Goal: Task Accomplishment & Management: Manage account settings

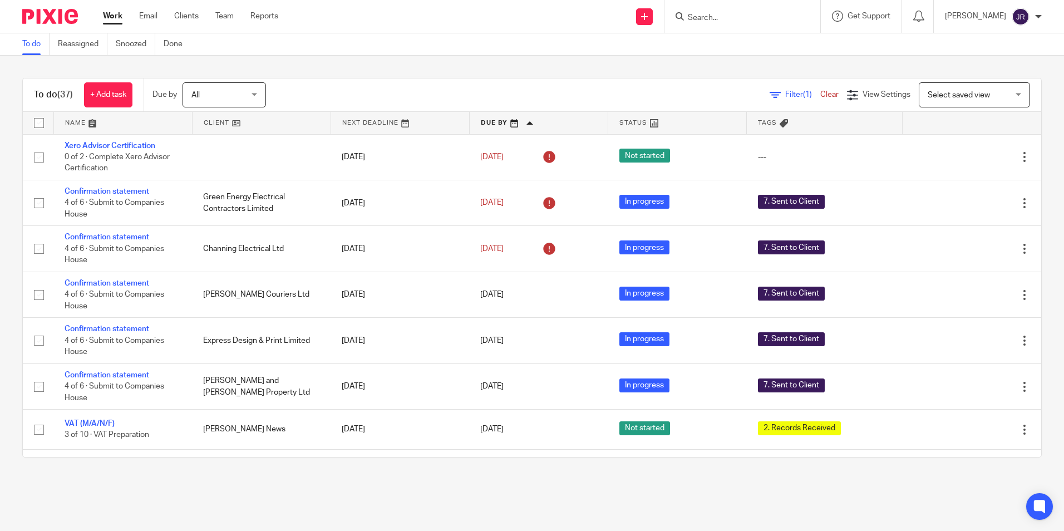
click at [715, 12] on form at bounding box center [746, 16] width 119 height 14
click at [722, 19] on input "Search" at bounding box center [737, 18] width 100 height 10
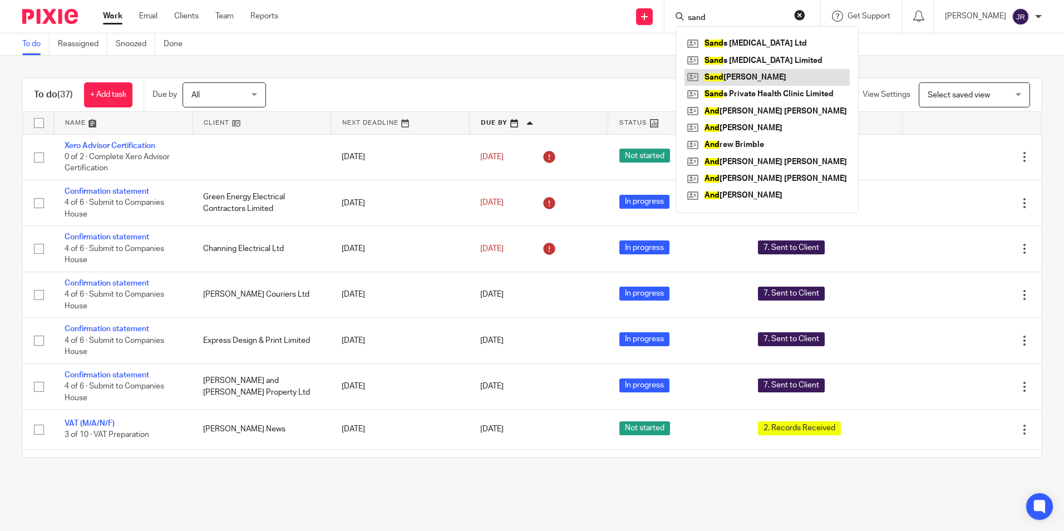
type input "sand"
click at [742, 73] on link at bounding box center [767, 77] width 165 height 17
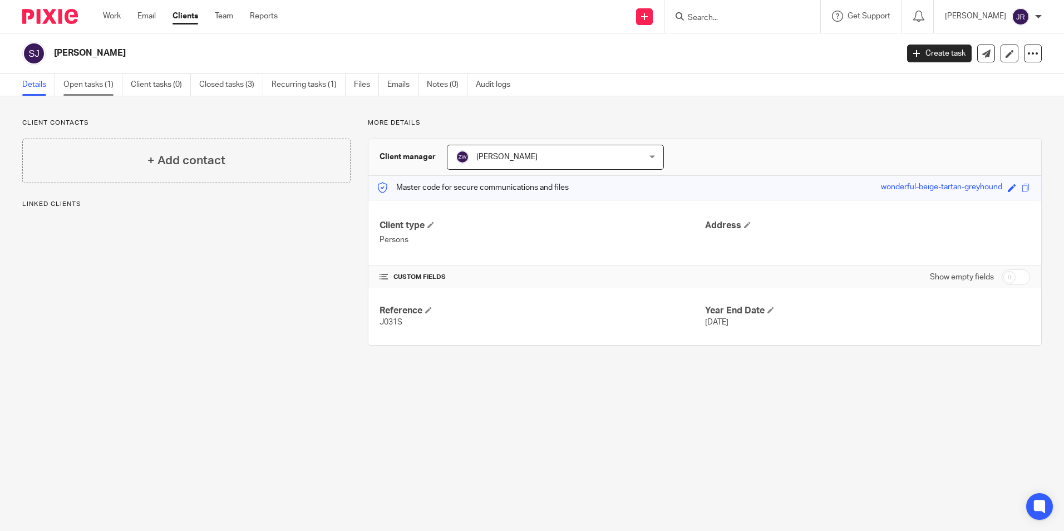
click at [87, 81] on link "Open tasks (1)" at bounding box center [92, 85] width 59 height 22
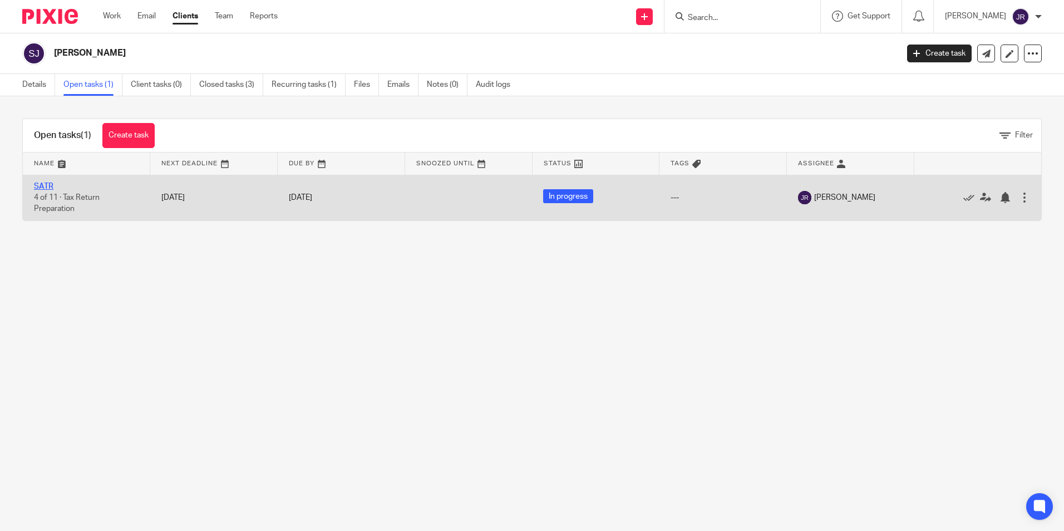
click at [48, 187] on link "SATR" at bounding box center [43, 187] width 19 height 8
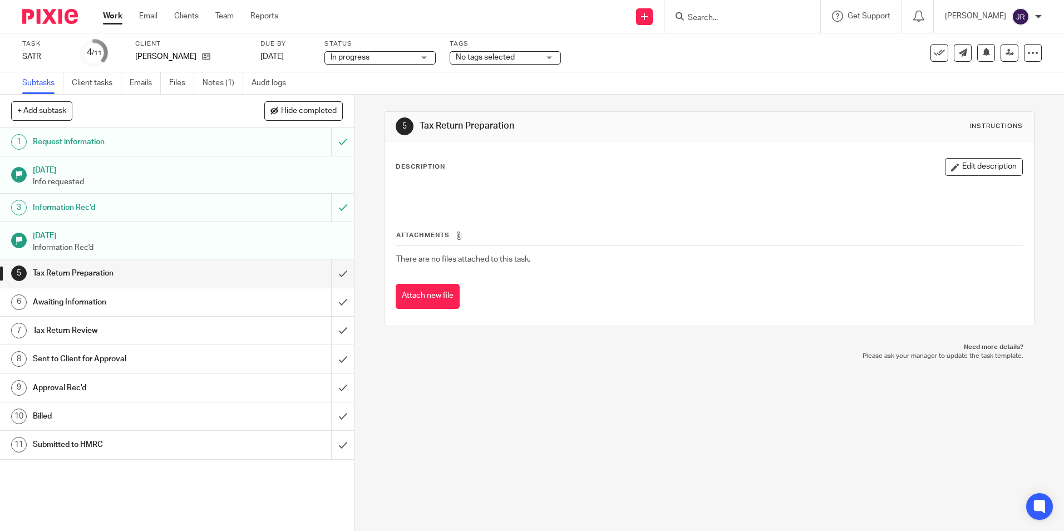
click at [548, 60] on div "No tags selected" at bounding box center [505, 57] width 111 height 13
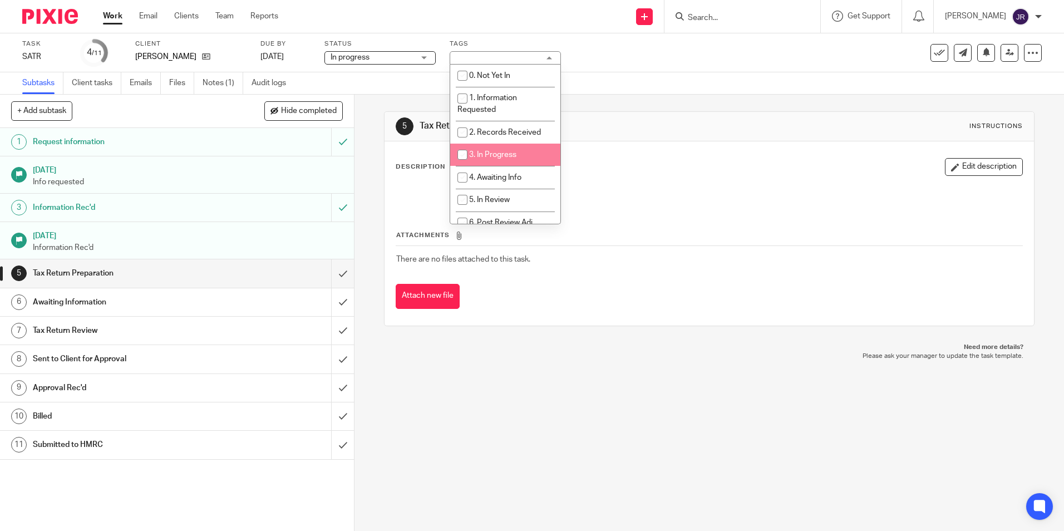
click at [525, 158] on li "3. In Progress" at bounding box center [505, 155] width 110 height 23
checkbox input "true"
click at [524, 173] on li "4. Awaiting Info" at bounding box center [505, 177] width 110 height 23
checkbox input "true"
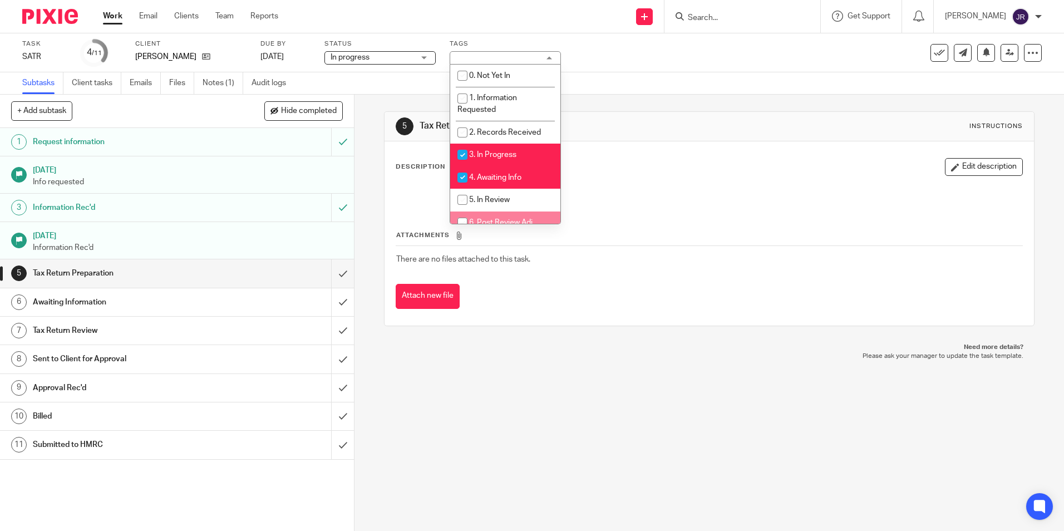
click at [522, 385] on div "5 Tax Return Preparation Instructions Description Edit description Attachments …" at bounding box center [710, 313] width 710 height 436
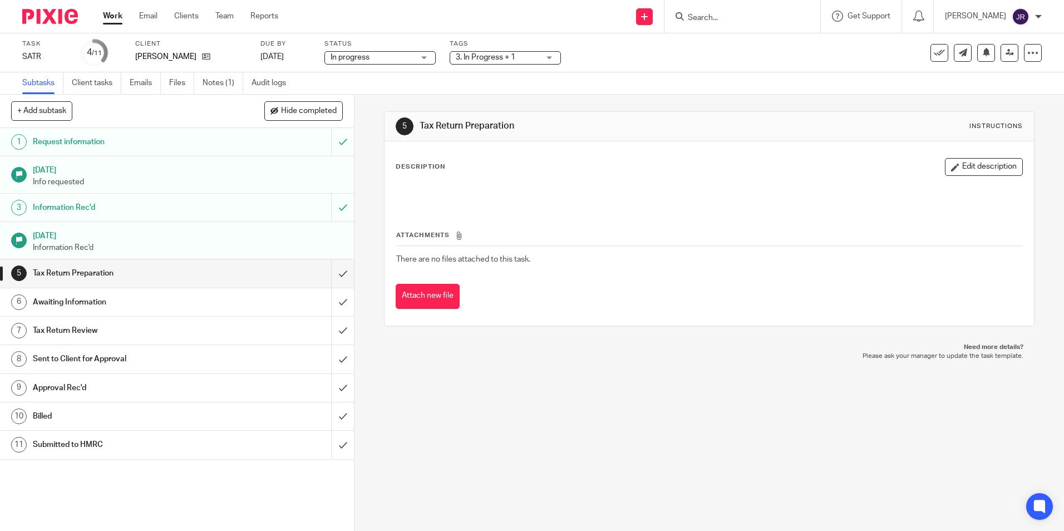
click at [116, 13] on link "Work" at bounding box center [112, 16] width 19 height 11
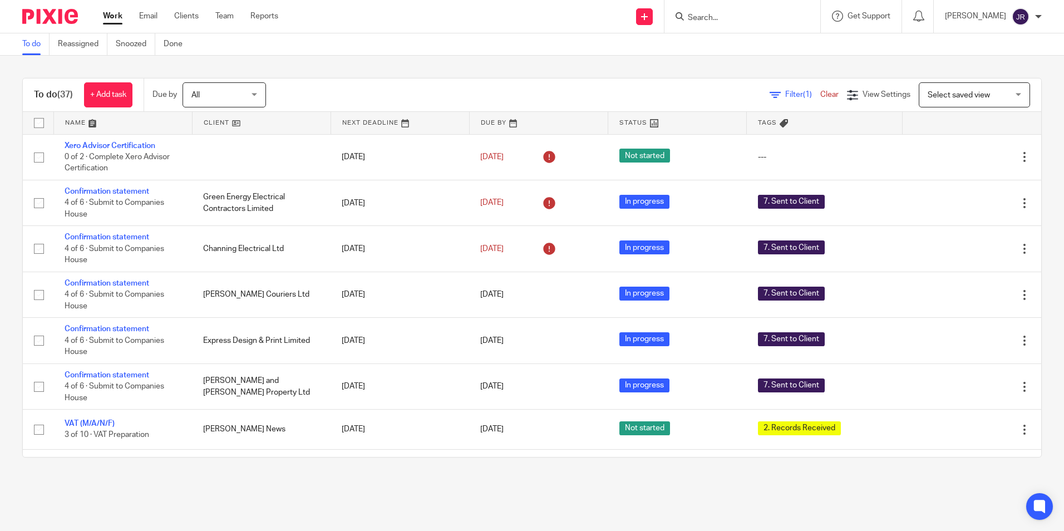
click at [727, 16] on input "Search" at bounding box center [737, 18] width 100 height 10
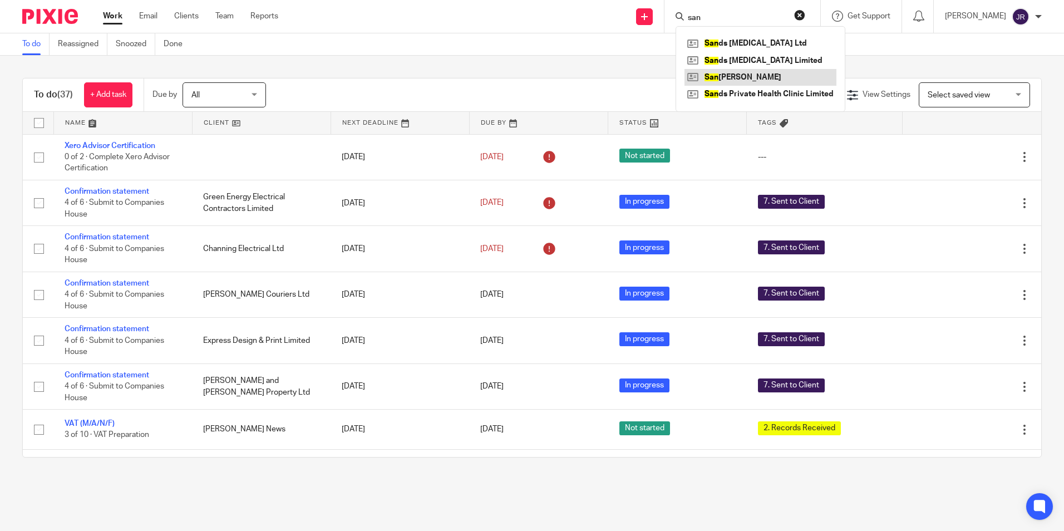
type input "san"
click at [738, 76] on link at bounding box center [761, 77] width 152 height 17
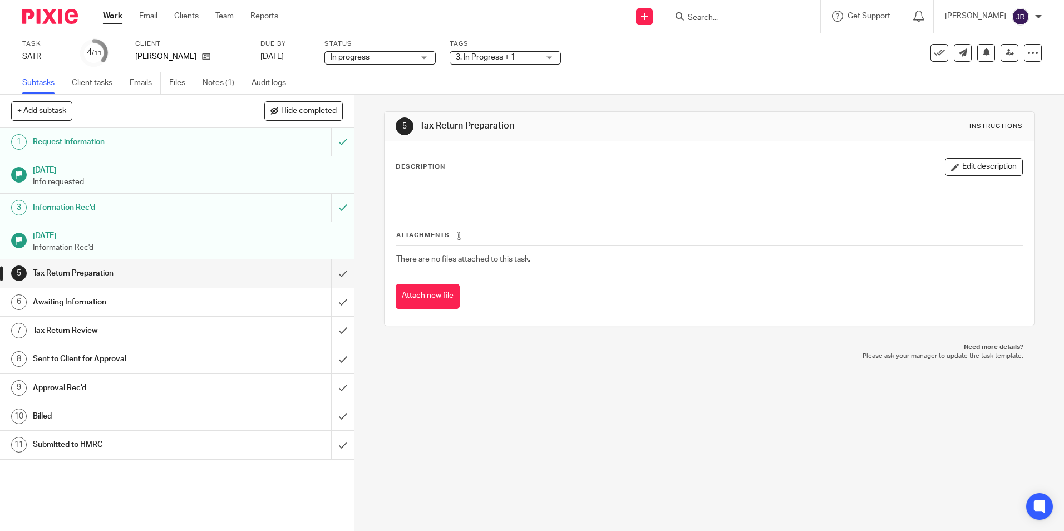
click at [547, 58] on div "3. In Progress + 1" at bounding box center [505, 57] width 111 height 13
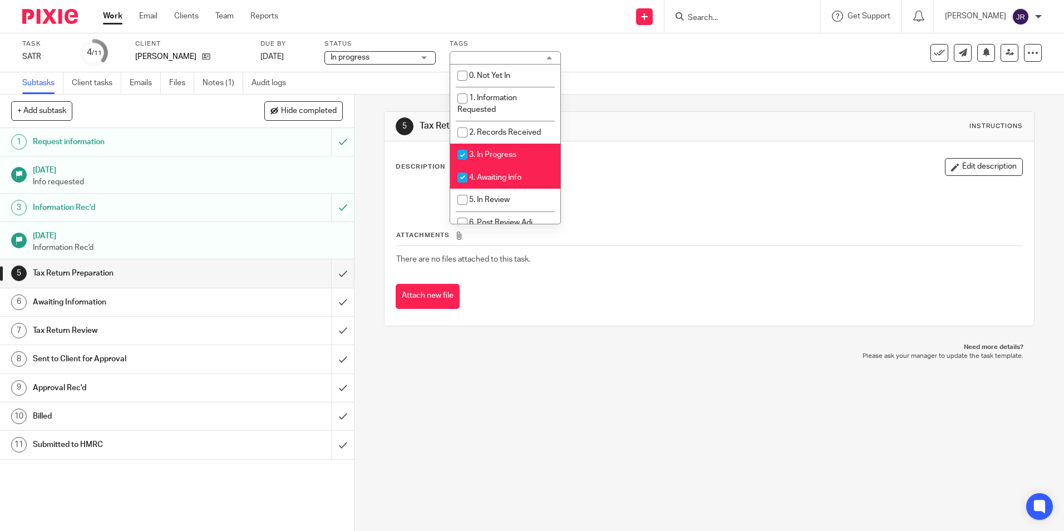
click at [497, 151] on span "3. In Progress" at bounding box center [492, 155] width 47 height 8
checkbox input "false"
click at [467, 174] on input "checkbox" at bounding box center [462, 177] width 21 height 21
checkbox input "false"
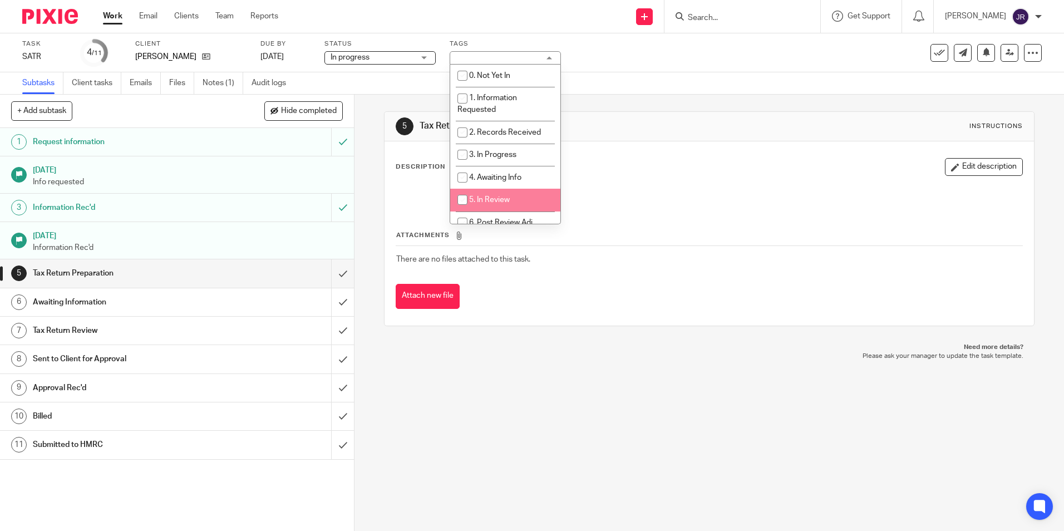
click at [472, 192] on li "5. In Review" at bounding box center [505, 200] width 110 height 23
checkbox input "true"
click at [479, 369] on div "5 Tax Return Preparation Instructions Description Edit description Attachments …" at bounding box center [710, 313] width 710 height 436
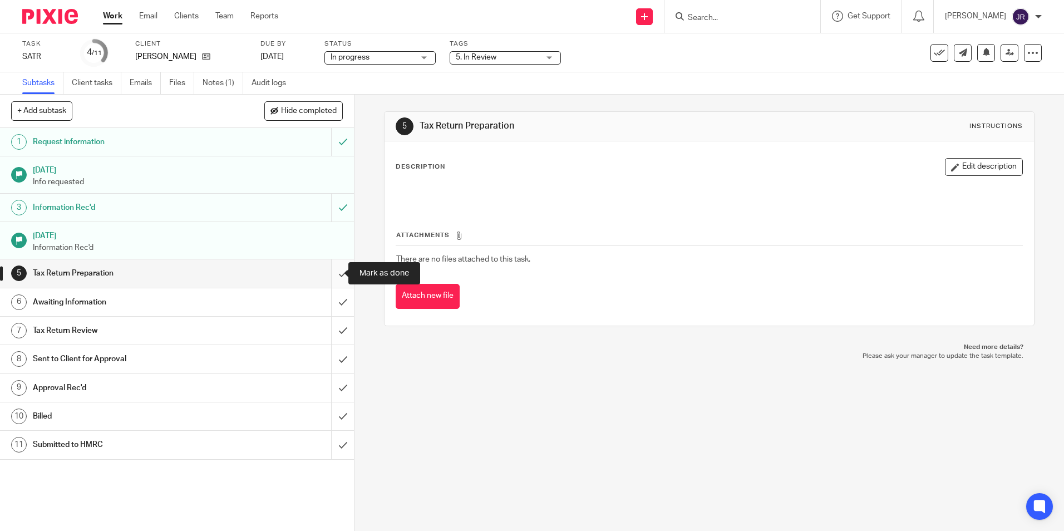
click at [328, 267] on input "submit" at bounding box center [177, 273] width 354 height 28
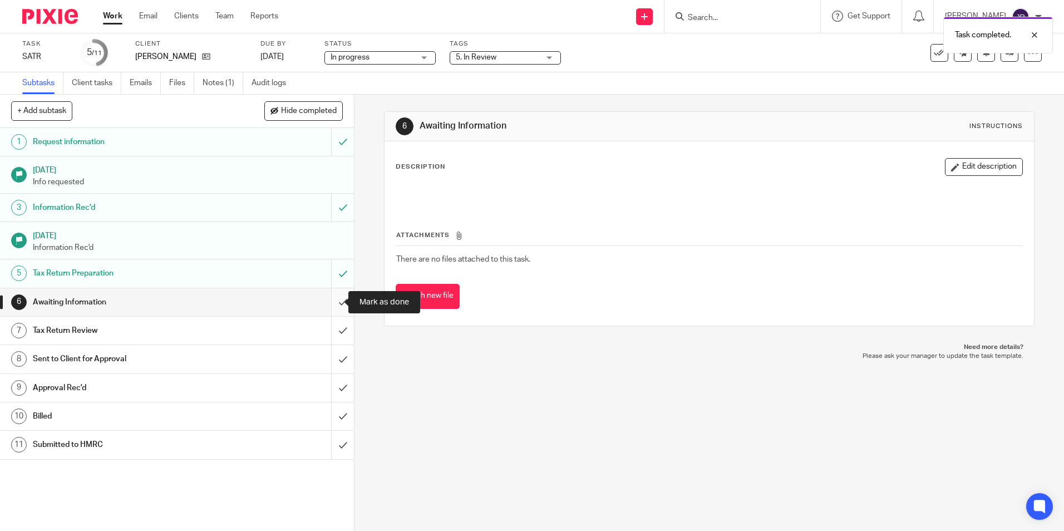
click at [330, 304] on input "submit" at bounding box center [177, 302] width 354 height 28
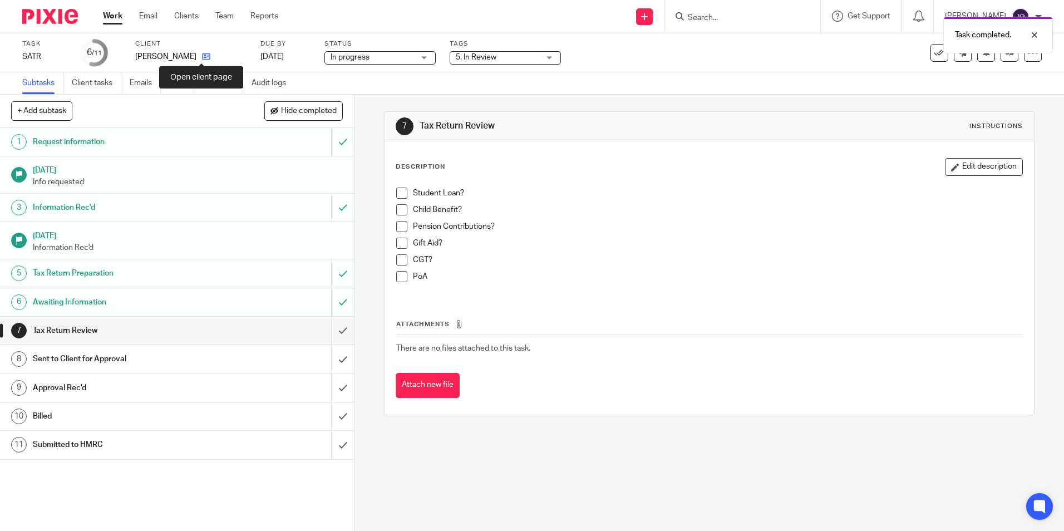
click at [203, 60] on icon at bounding box center [206, 56] width 8 height 8
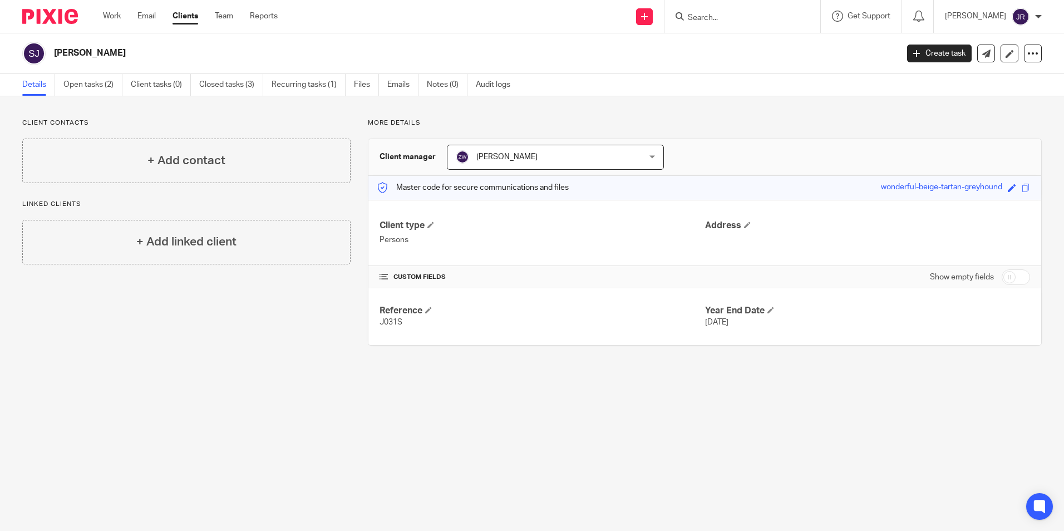
click at [228, 379] on main "[PERSON_NAME] Create task Update from Companies House Export data Merge Archive…" at bounding box center [532, 265] width 1064 height 531
click at [87, 83] on link "Open tasks (2)" at bounding box center [92, 85] width 59 height 22
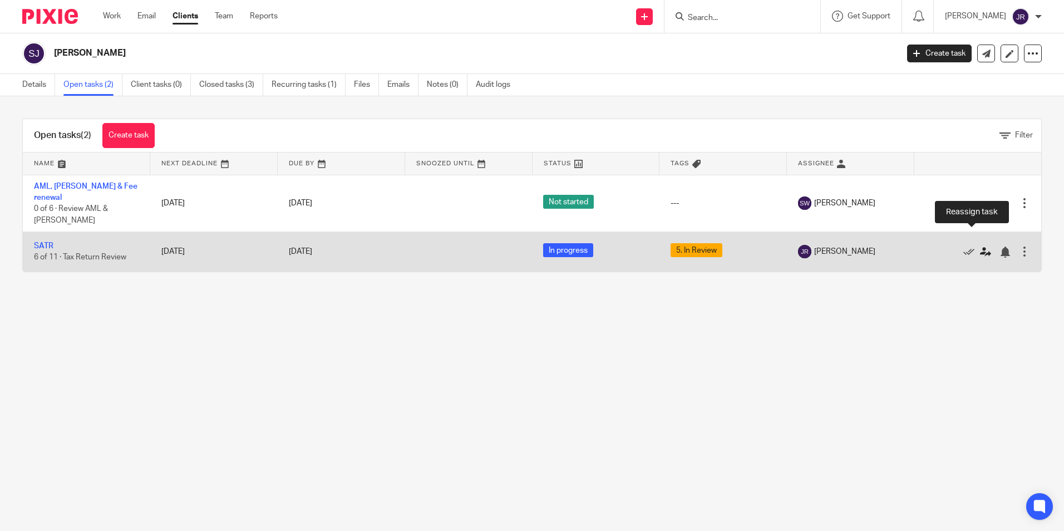
click at [980, 247] on icon at bounding box center [985, 252] width 11 height 11
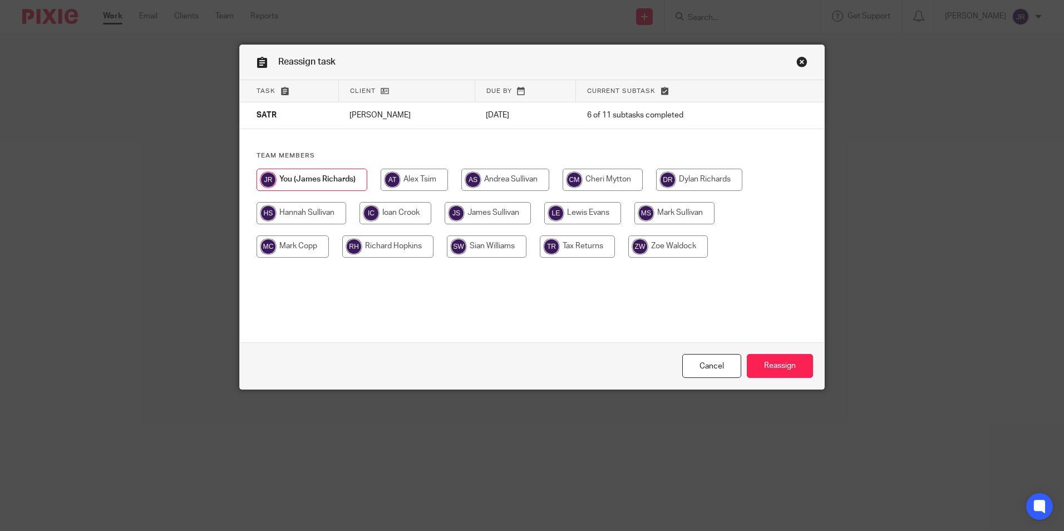
click at [679, 245] on input "radio" at bounding box center [669, 246] width 80 height 22
radio input "true"
click at [792, 365] on input "Reassign" at bounding box center [780, 366] width 66 height 24
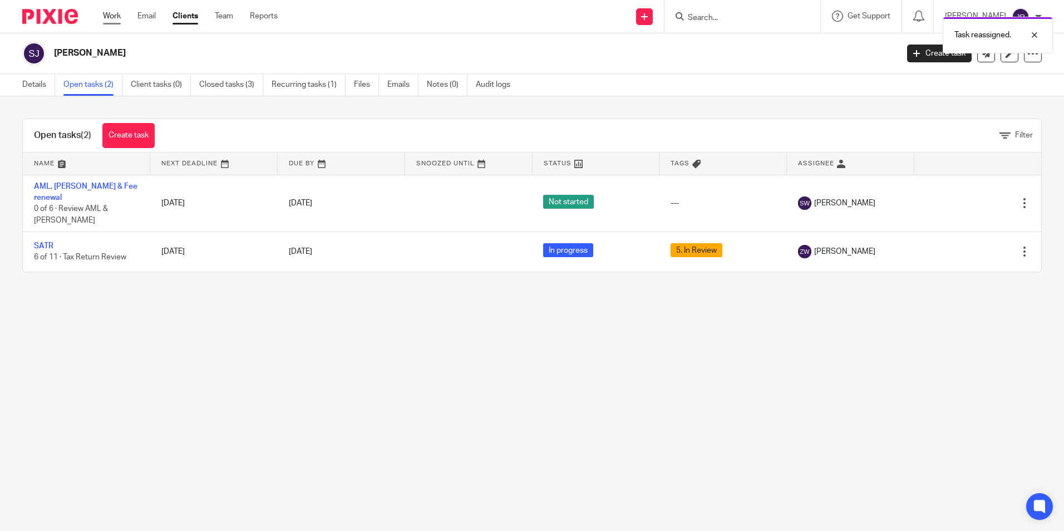
click at [107, 16] on link "Work" at bounding box center [112, 16] width 18 height 11
